Goal: Task Accomplishment & Management: Use online tool/utility

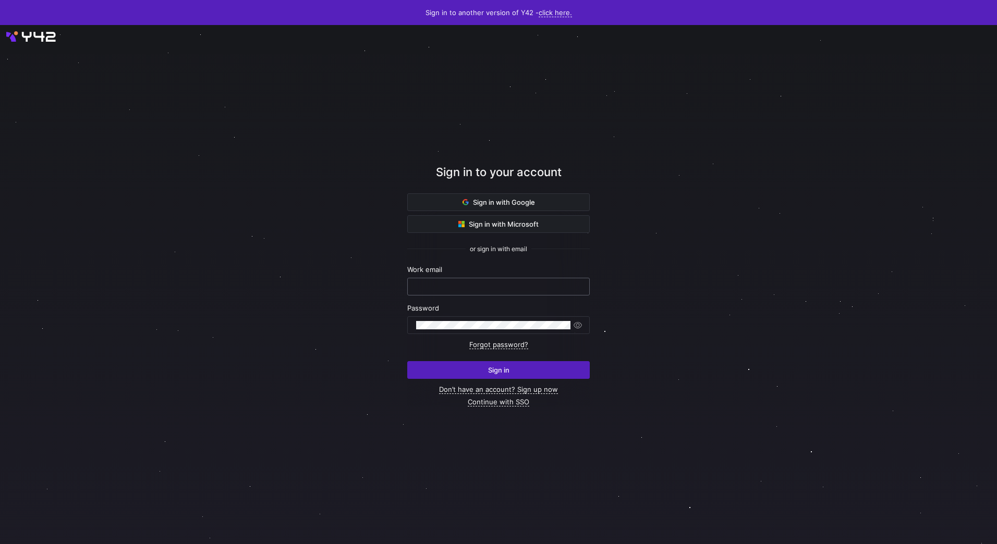
click at [495, 287] on input "text" at bounding box center [498, 287] width 165 height 8
click at [352, 287] on div at bounding box center [499, 284] width 936 height 547
click at [434, 286] on input "text" at bounding box center [498, 287] width 165 height 8
type input "[EMAIL_ADDRESS][PERSON_NAME][DOMAIN_NAME]"
click at [575, 324] on span "button" at bounding box center [578, 325] width 10 height 10
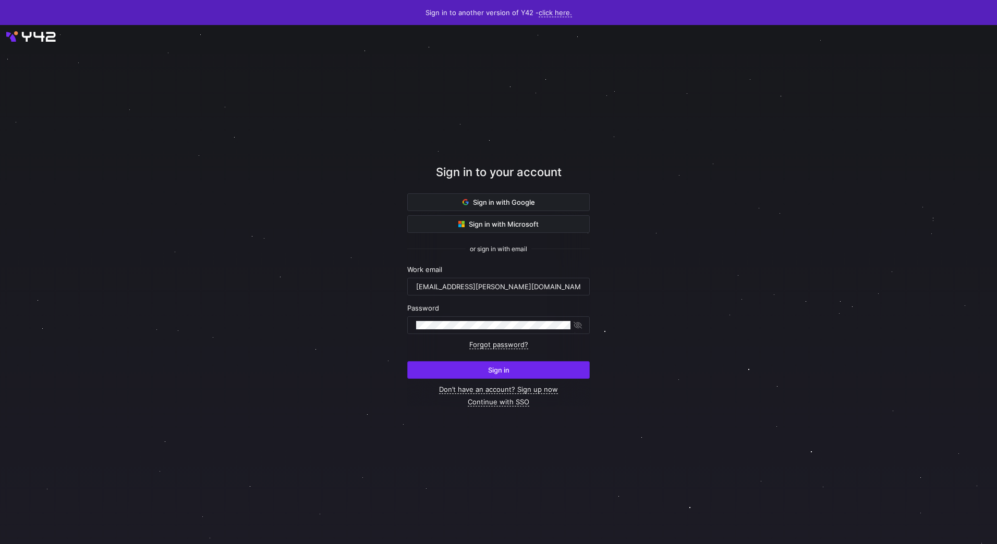
click at [476, 372] on span "submit" at bounding box center [498, 370] width 181 height 17
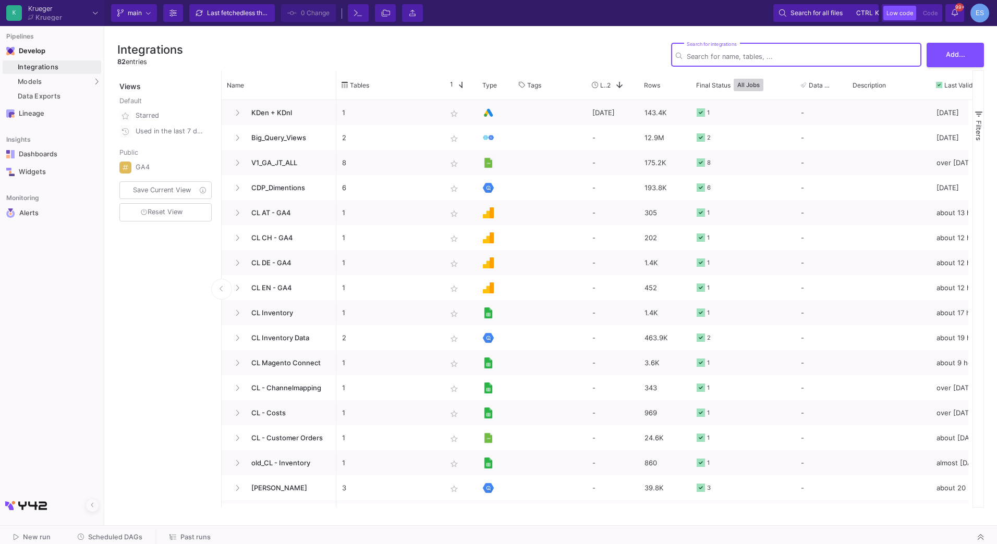
click at [142, 540] on button "Scheduled DAGs" at bounding box center [110, 538] width 90 height 16
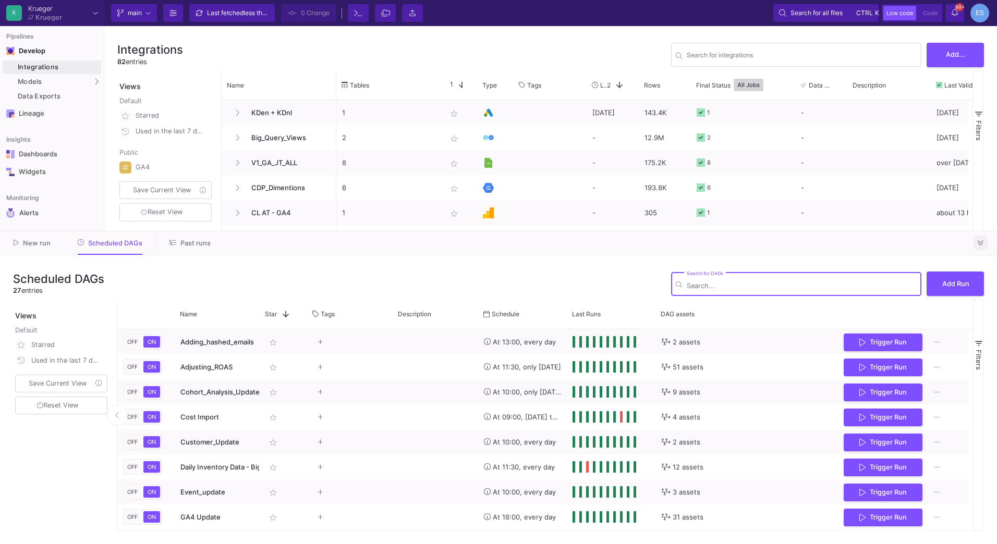
click at [984, 240] on icon at bounding box center [981, 243] width 6 height 7
